Goal: Information Seeking & Learning: Check status

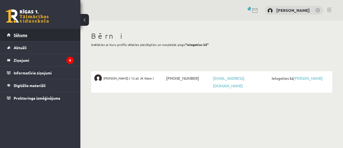
click at [24, 35] on span "Sākums" at bounding box center [21, 34] width 14 height 5
click at [33, 34] on link "Sākums" at bounding box center [40, 35] width 67 height 12
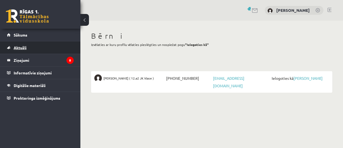
click at [18, 46] on span "Aktuāli" at bounding box center [20, 47] width 13 height 5
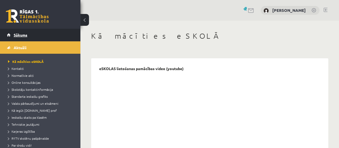
click at [23, 34] on span "Sākums" at bounding box center [21, 34] width 14 height 5
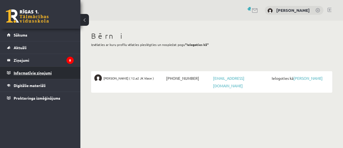
click at [19, 69] on legend "Informatīvie ziņojumi 0" at bounding box center [44, 72] width 60 height 12
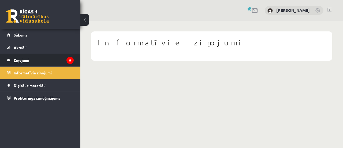
click at [17, 59] on legend "Ziņojumi 8" at bounding box center [44, 60] width 60 height 12
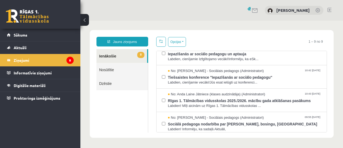
scroll to position [80, 0]
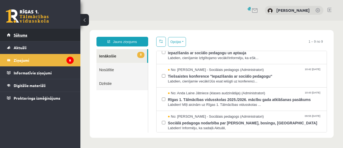
click at [22, 33] on span "Sākums" at bounding box center [21, 34] width 14 height 5
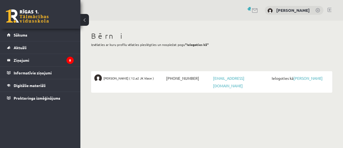
drag, startPoint x: 302, startPoint y: 77, endPoint x: 292, endPoint y: 82, distance: 10.6
click at [302, 77] on link "[PERSON_NAME]" at bounding box center [307, 78] width 29 height 5
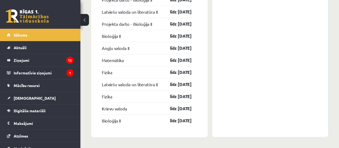
scroll to position [745, 0]
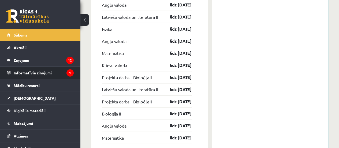
click at [45, 74] on legend "Informatīvie ziņojumi 1" at bounding box center [44, 72] width 60 height 12
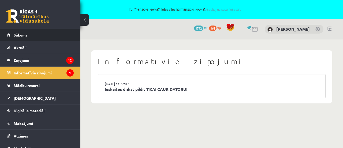
click at [25, 32] on link "Sākums" at bounding box center [40, 35] width 67 height 12
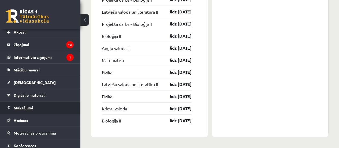
scroll to position [27, 0]
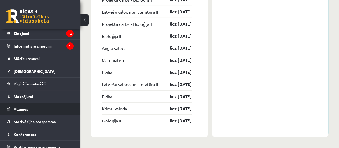
click at [18, 107] on span "Atzīmes" at bounding box center [21, 108] width 14 height 5
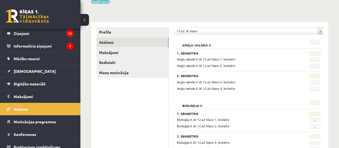
scroll to position [80, 0]
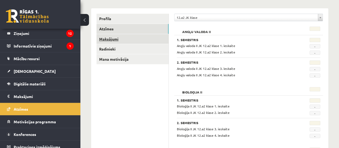
click at [107, 39] on link "Maksājumi" at bounding box center [132, 39] width 72 height 10
